Goal: Task Accomplishment & Management: Manage account settings

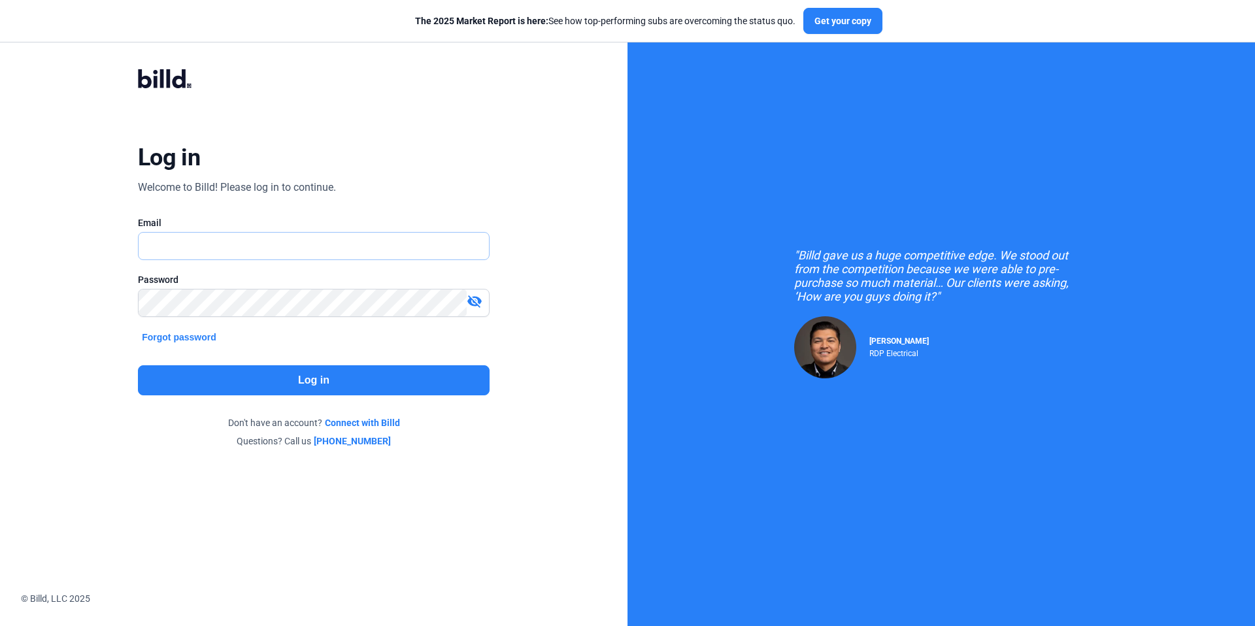
type input "[EMAIL_ADDRESS][DOMAIN_NAME]"
click at [367, 365] on button "Log in" at bounding box center [314, 380] width 352 height 30
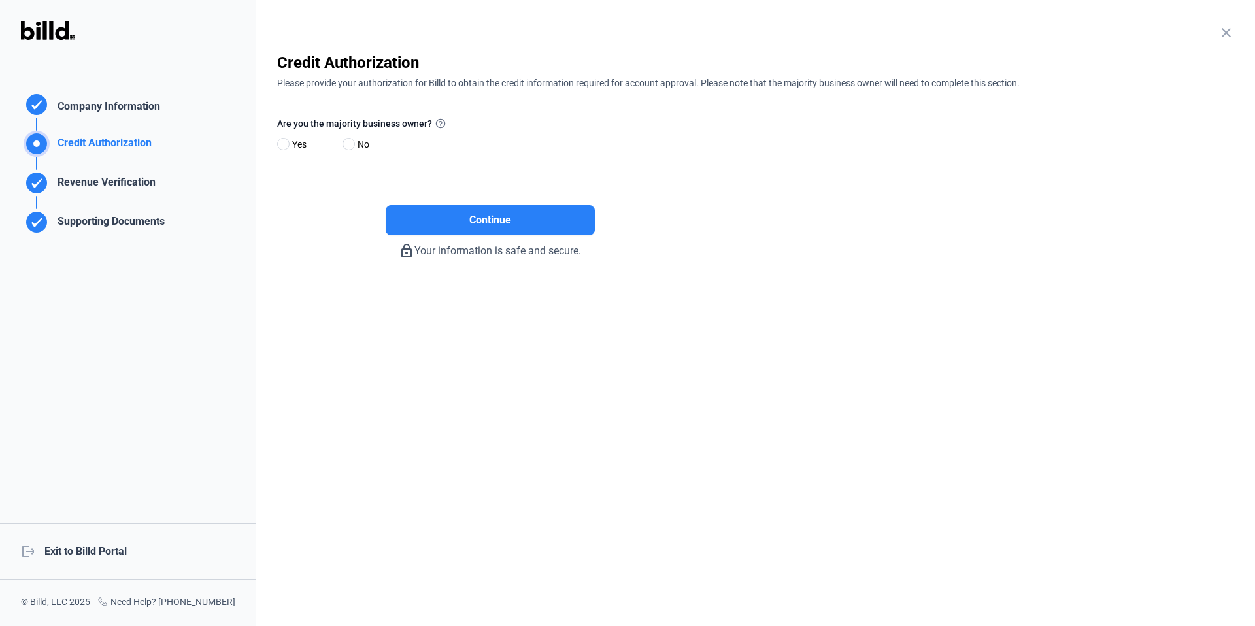
click at [107, 553] on div "logout Exit to Billd Portal" at bounding box center [128, 552] width 256 height 56
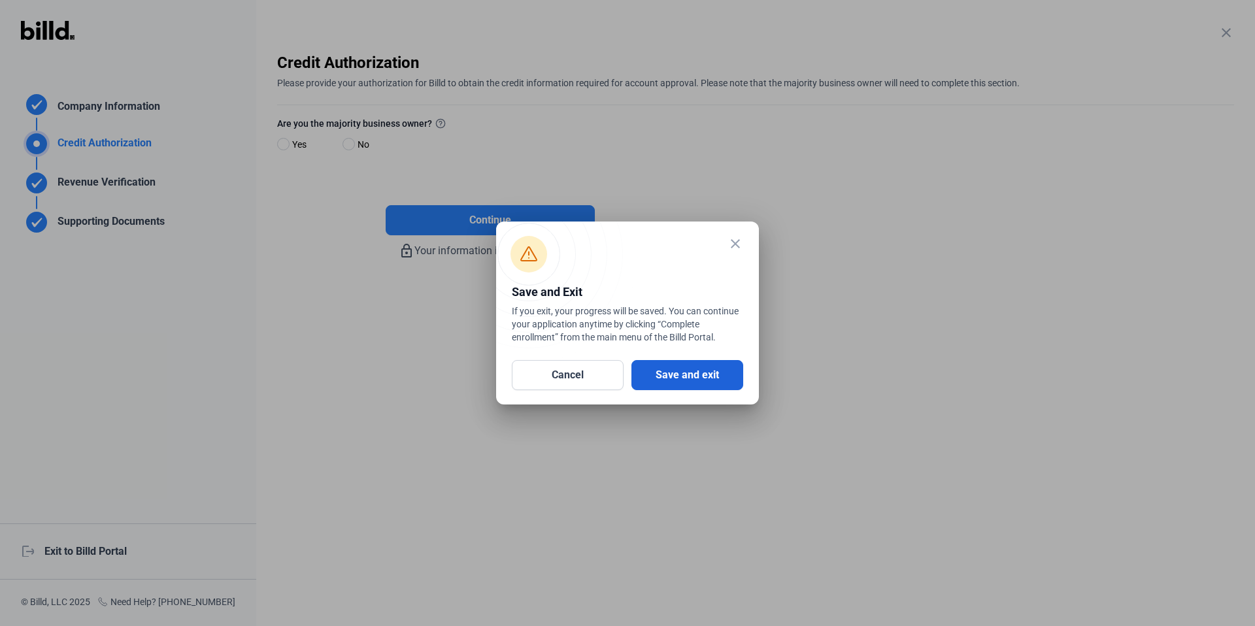
click at [680, 380] on button "Save and exit" at bounding box center [688, 375] width 112 height 30
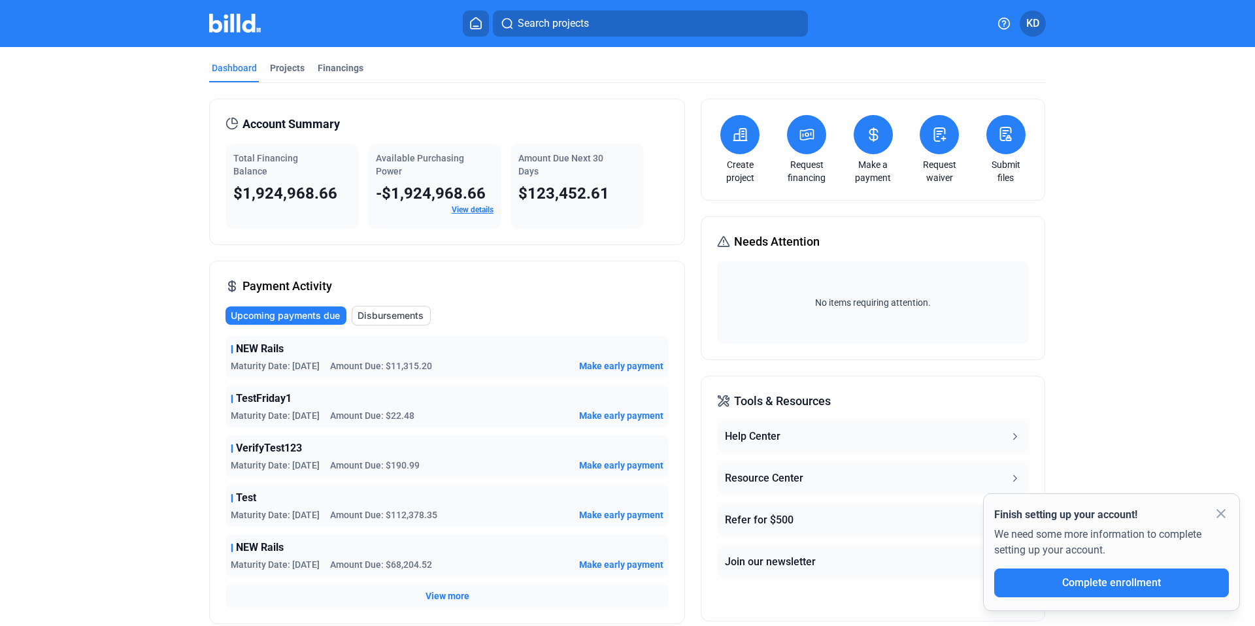
click at [484, 26] on button at bounding box center [476, 23] width 26 height 26
click at [280, 71] on div "Projects" at bounding box center [287, 67] width 35 height 13
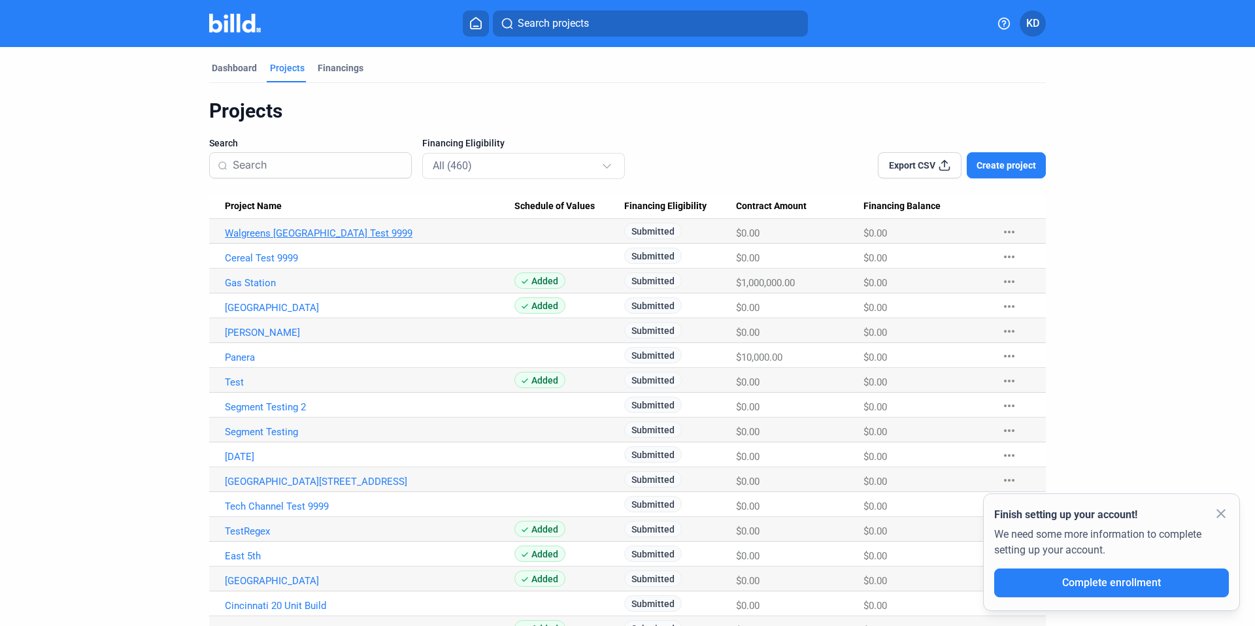
click at [262, 237] on link "Walgreens [GEOGRAPHIC_DATA] Test 9999" at bounding box center [370, 233] width 290 height 12
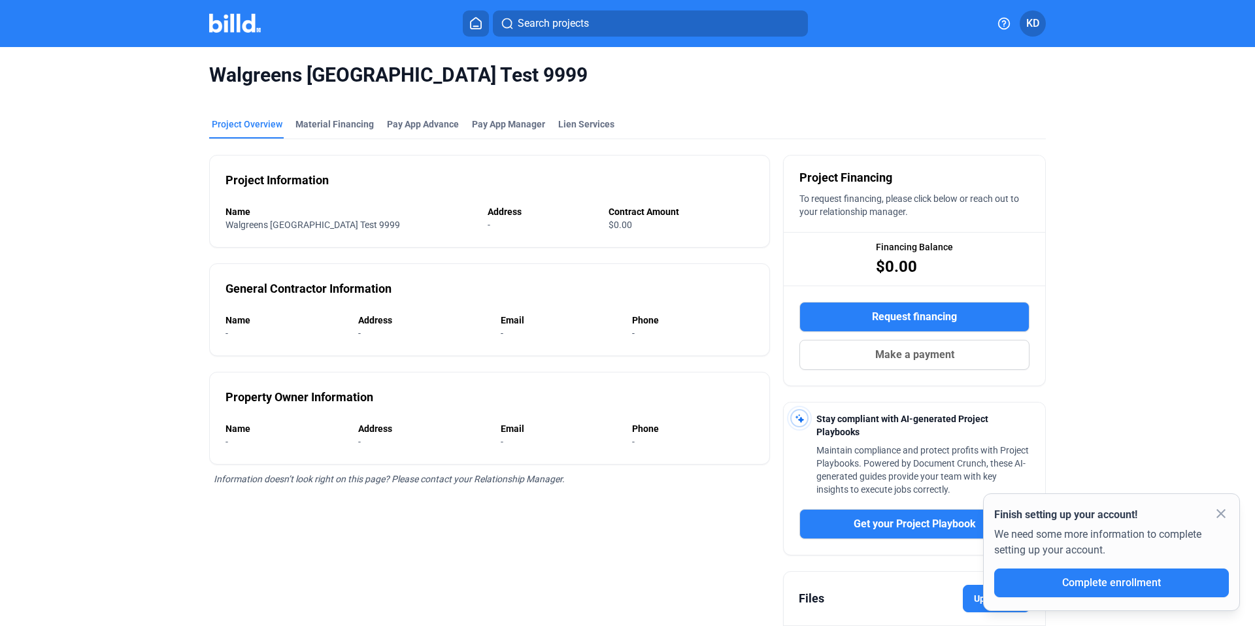
drag, startPoint x: 211, startPoint y: 73, endPoint x: 565, endPoint y: 88, distance: 354.6
click at [565, 88] on div "Walgreens [GEOGRAPHIC_DATA] Test 9999" at bounding box center [627, 75] width 837 height 56
click at [655, 88] on div "Walgreens [GEOGRAPHIC_DATA] Test 9999" at bounding box center [627, 75] width 837 height 56
click at [475, 29] on button at bounding box center [476, 23] width 26 height 26
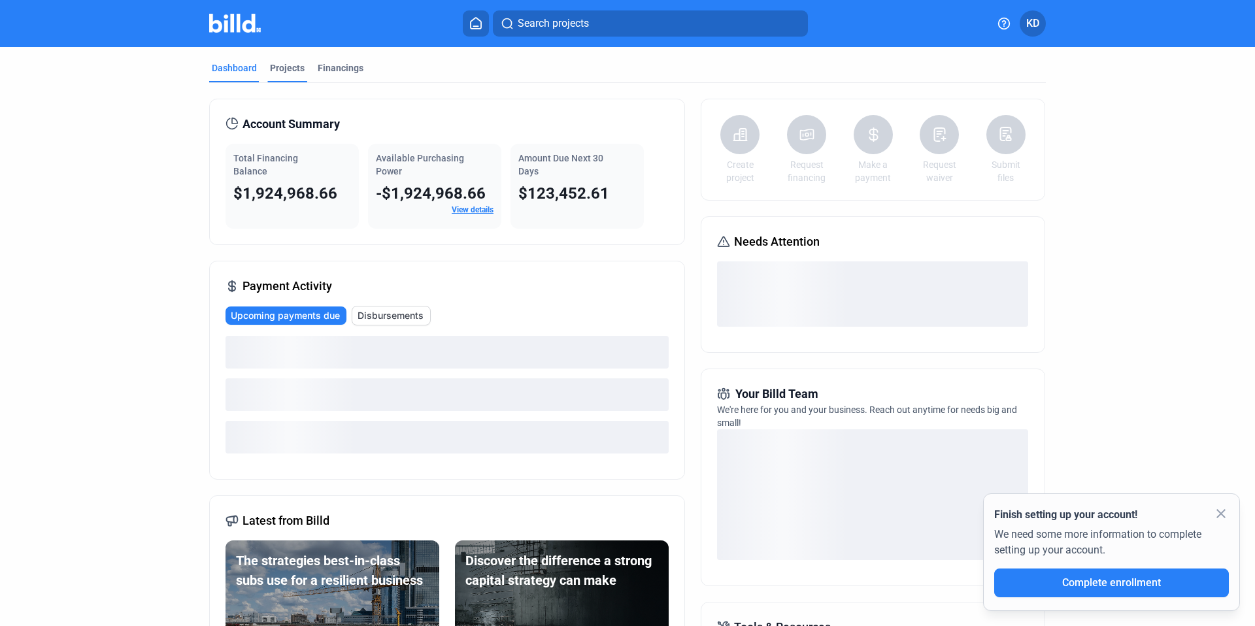
click at [283, 76] on div "Projects" at bounding box center [287, 71] width 40 height 21
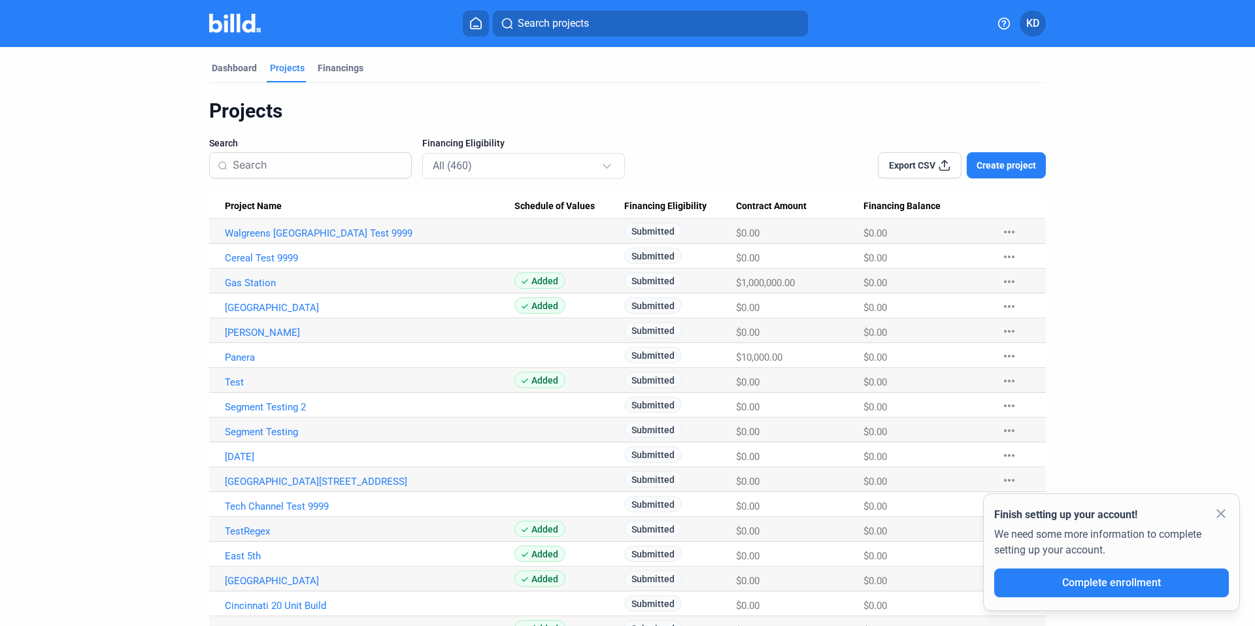
click at [766, 173] on div "Export CSV Create project" at bounding box center [878, 158] width 335 height 42
click at [326, 194] on Name "Project Name" at bounding box center [361, 206] width 305 height 25
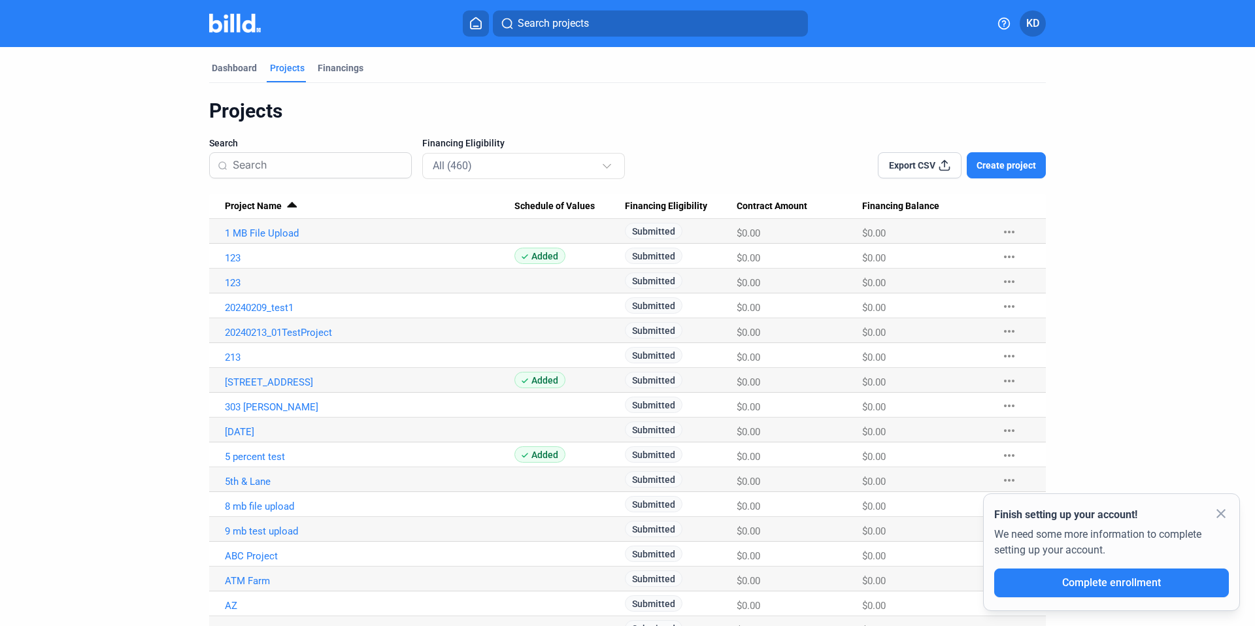
click at [276, 203] on span "Project Name" at bounding box center [253, 207] width 57 height 12
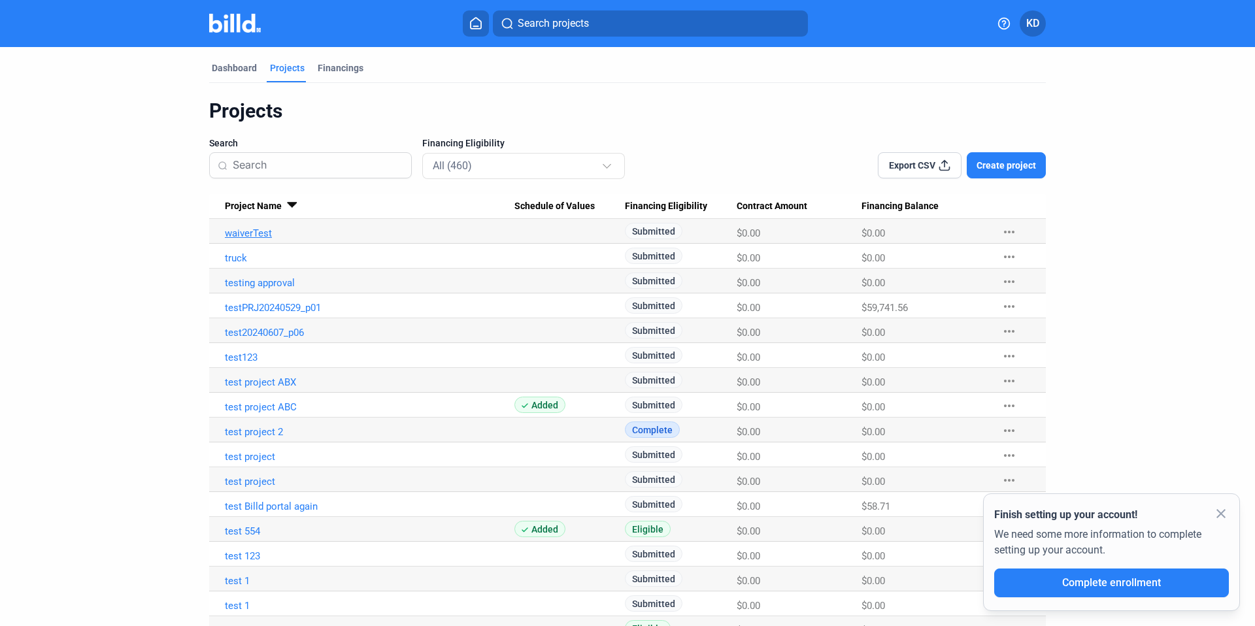
click at [259, 233] on link "waiverTest" at bounding box center [370, 233] width 290 height 12
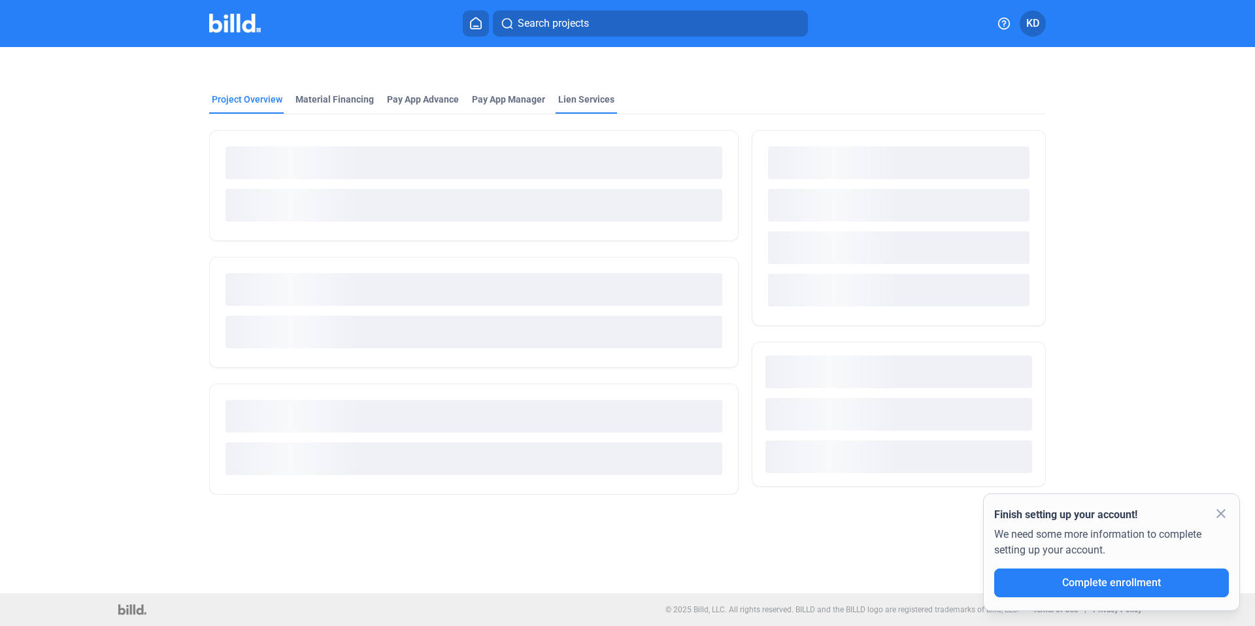
click at [588, 99] on div "Project Overview Material Financing Pay App Advance Pay App Manager Lien Servic…" at bounding box center [628, 278] width 1054 height 463
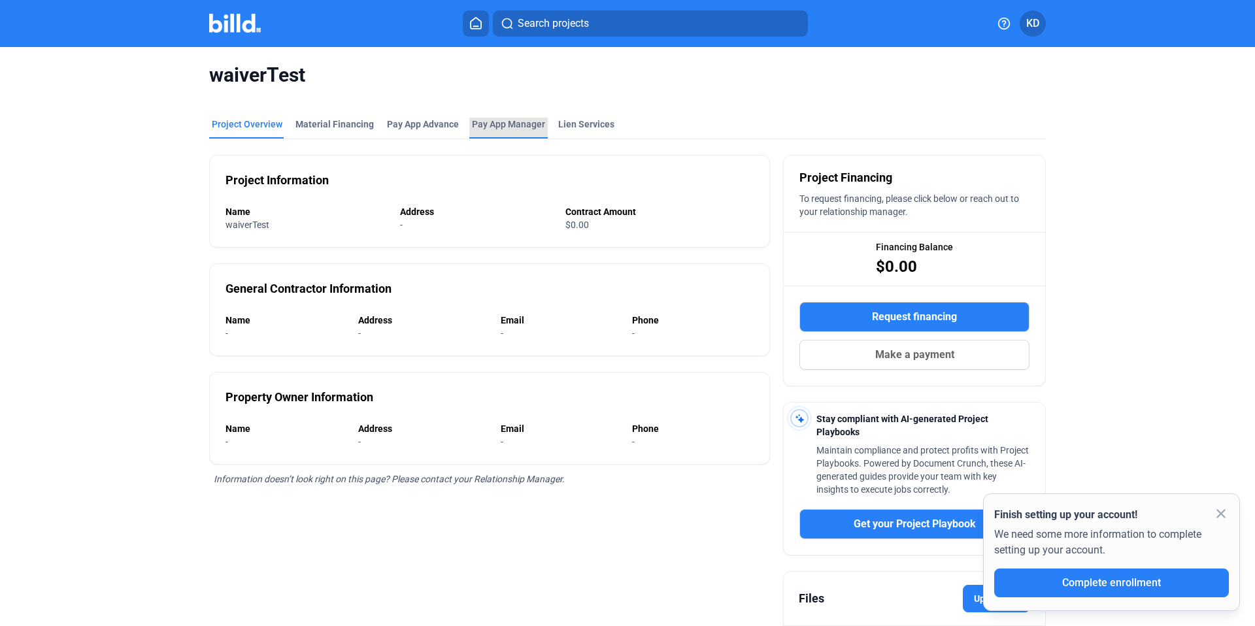
click at [497, 129] on span "Pay App Manager" at bounding box center [508, 124] width 73 height 13
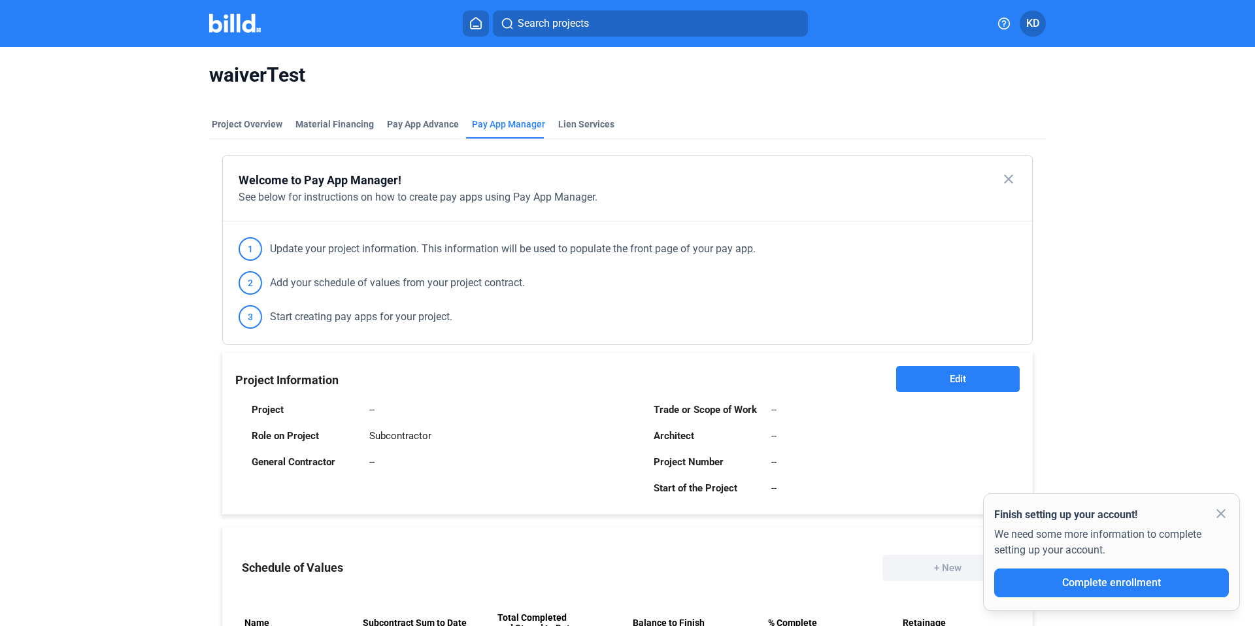
click at [953, 390] on button "Edit" at bounding box center [958, 379] width 124 height 26
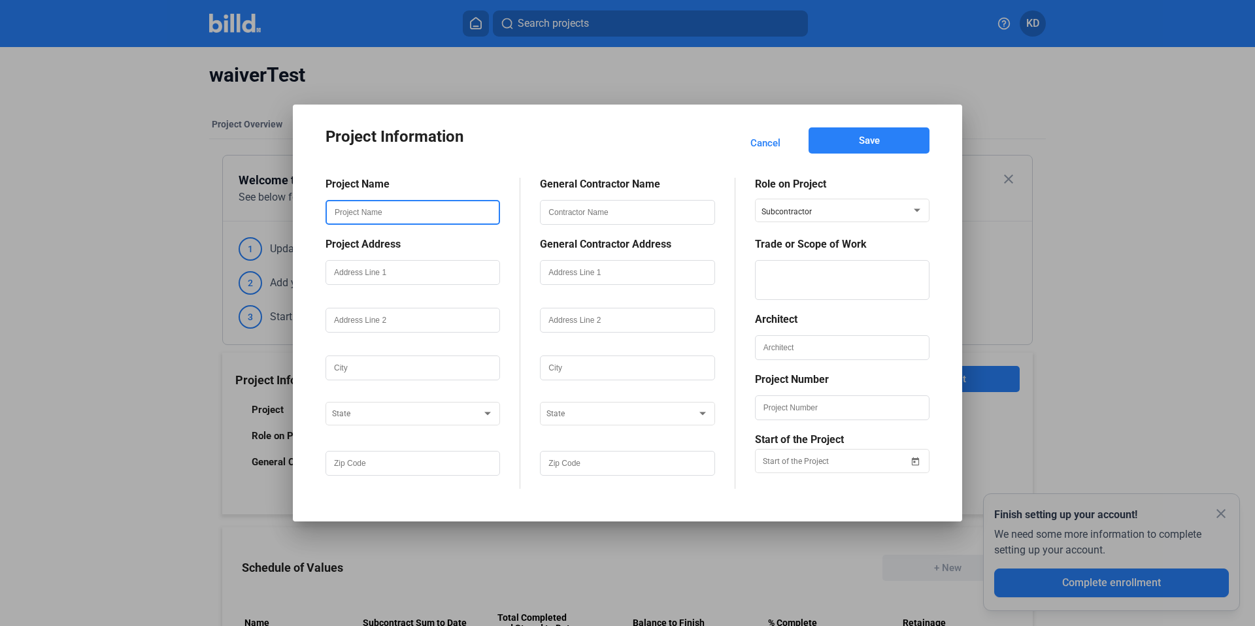
click at [423, 209] on input "text" at bounding box center [413, 212] width 172 height 22
drag, startPoint x: 330, startPoint y: 213, endPoint x: 443, endPoint y: 214, distance: 113.1
click at [443, 214] on input "text" at bounding box center [413, 212] width 172 height 22
click at [766, 142] on span "Cancel" at bounding box center [765, 143] width 30 height 13
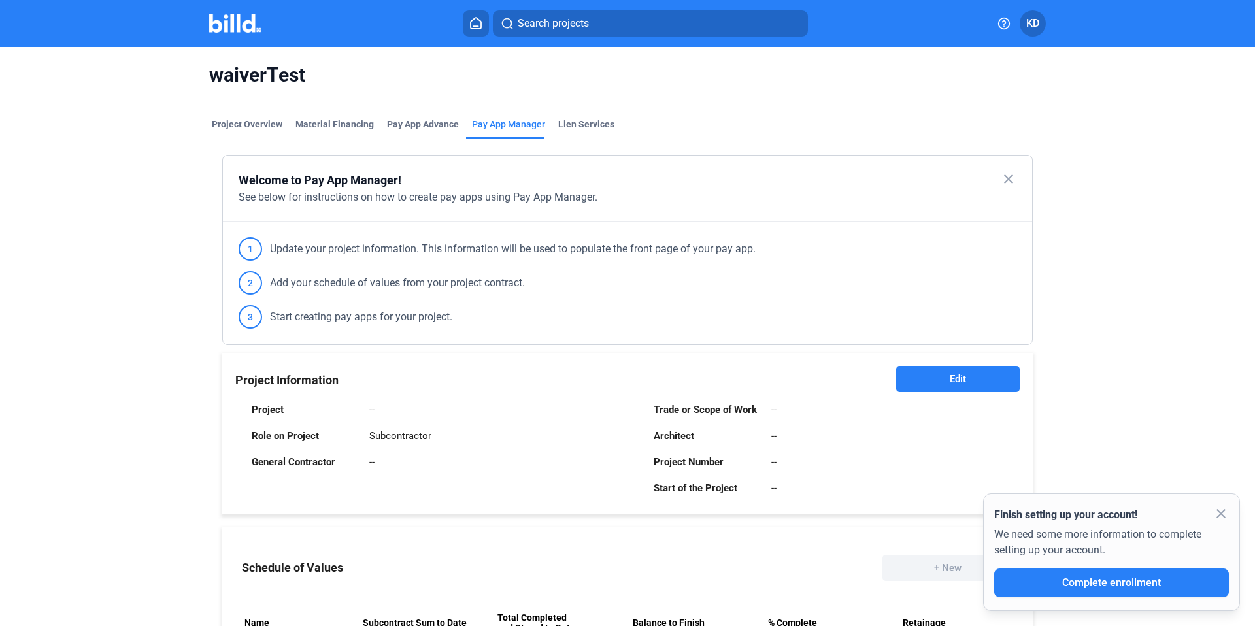
click at [479, 23] on icon at bounding box center [475, 23] width 13 height 12
